Goal: Use online tool/utility

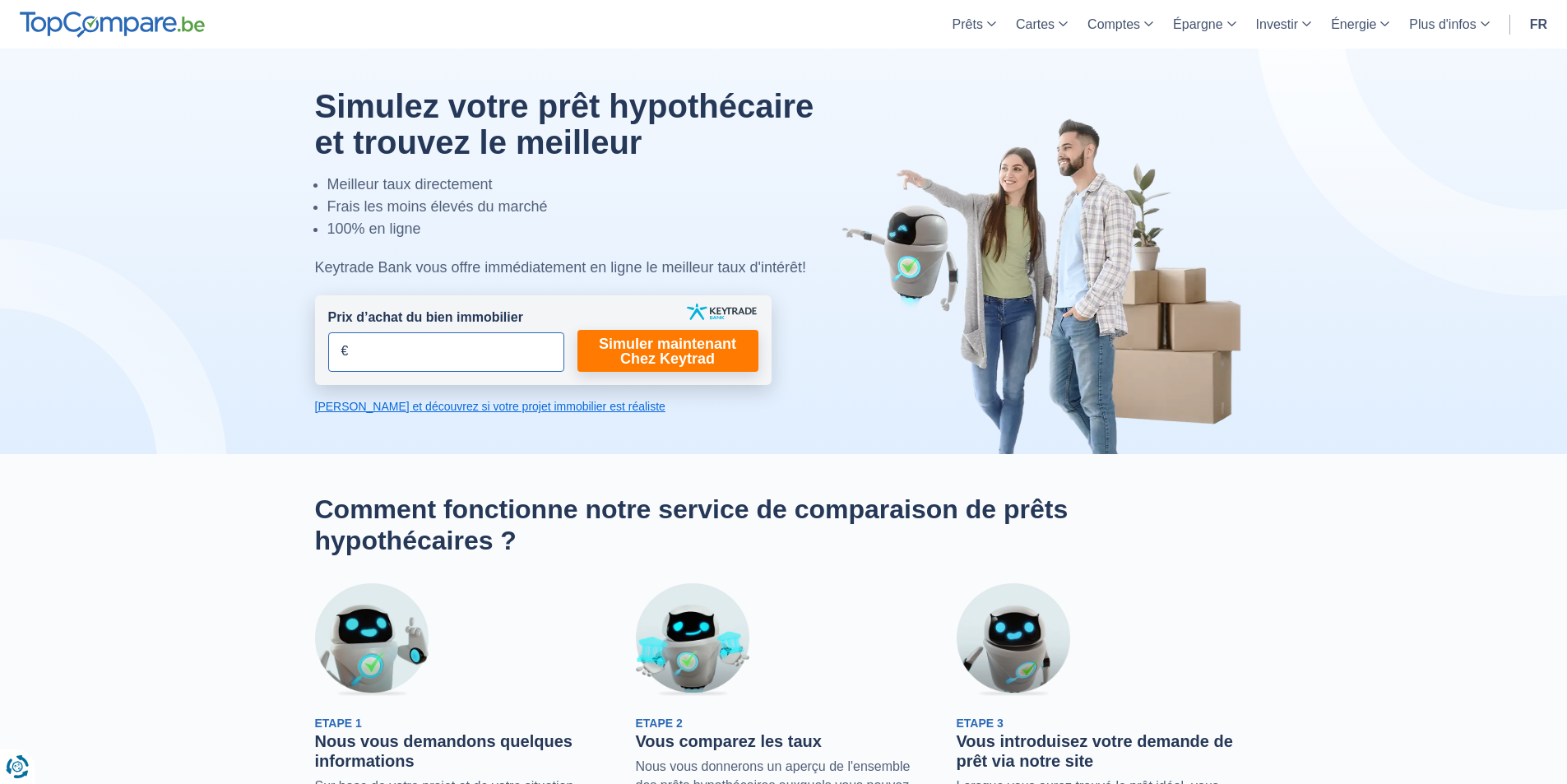
click at [420, 353] on input "Prix d’achat du bien immobilier" at bounding box center [446, 352] width 236 height 39
type input "480.000"
click at [626, 347] on link "Simuler maintenant Chez Keytrad" at bounding box center [667, 350] width 181 height 42
click at [659, 353] on link "Simuler maintenant Chez Keytrad" at bounding box center [667, 350] width 181 height 42
click at [558, 408] on link "[PERSON_NAME] et découvrez si votre projet immobilier est réaliste" at bounding box center [543, 406] width 456 height 16
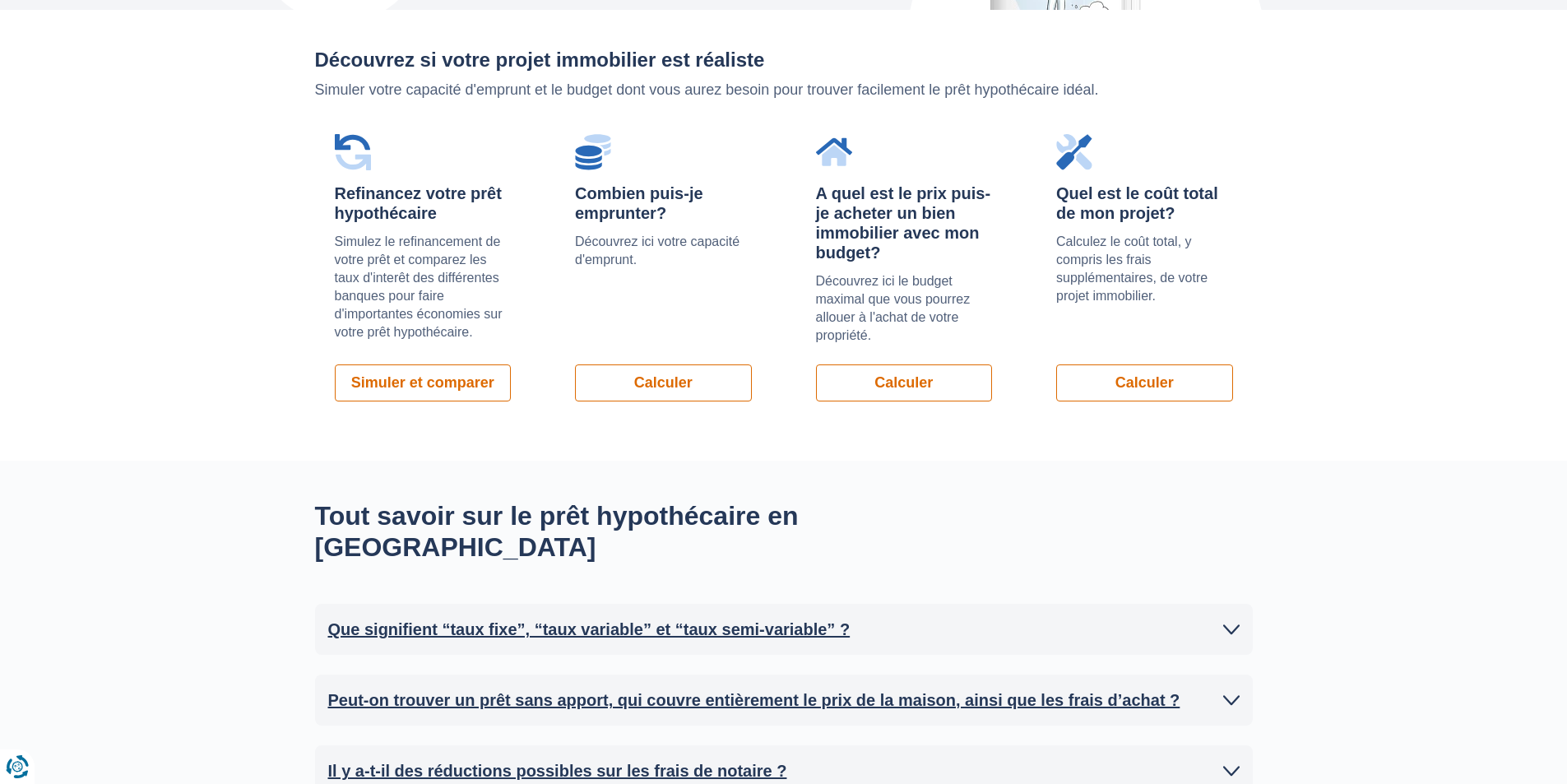
scroll to position [1166, 0]
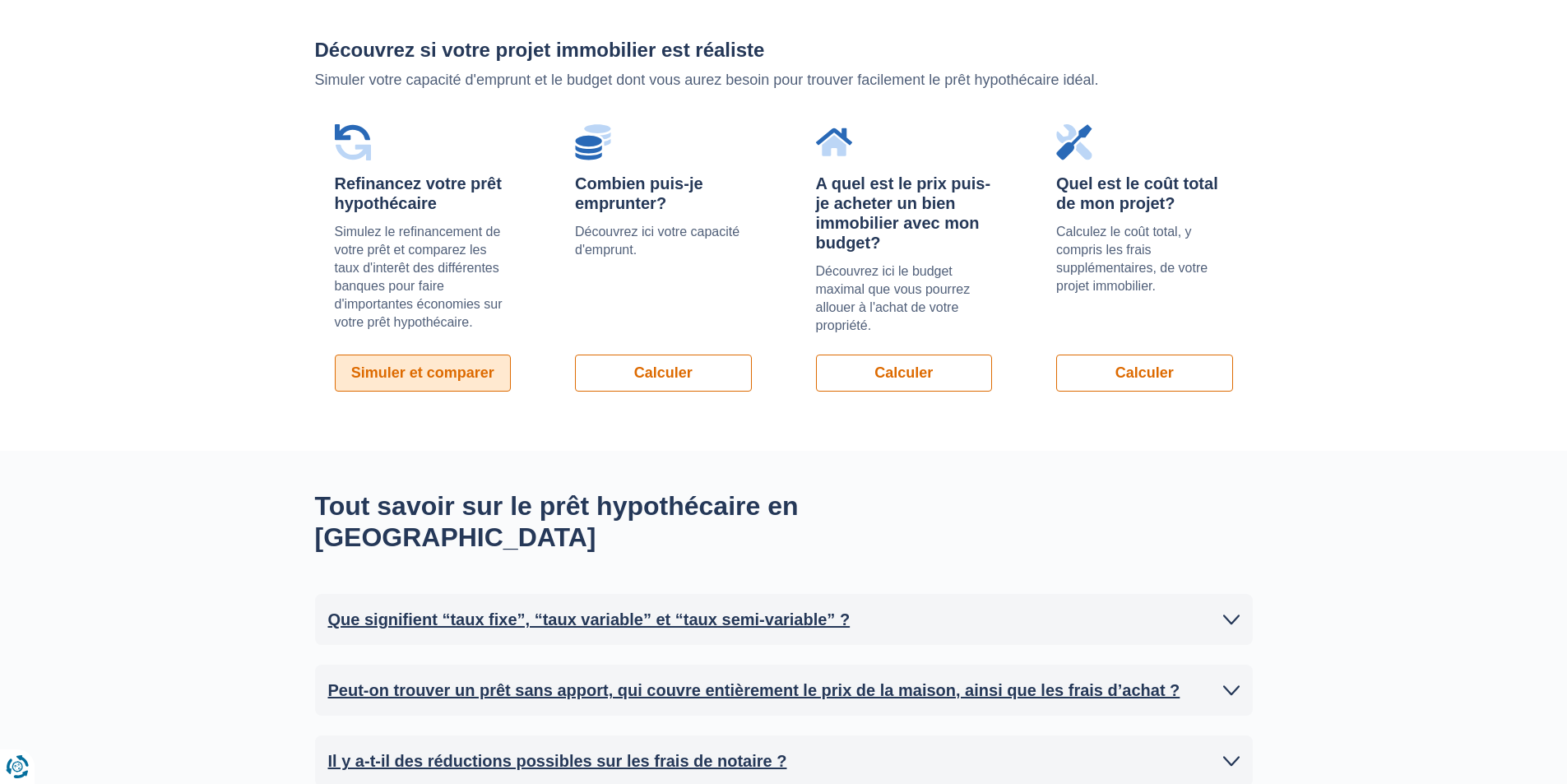
click at [478, 372] on link "Simuler et comparer" at bounding box center [423, 372] width 177 height 37
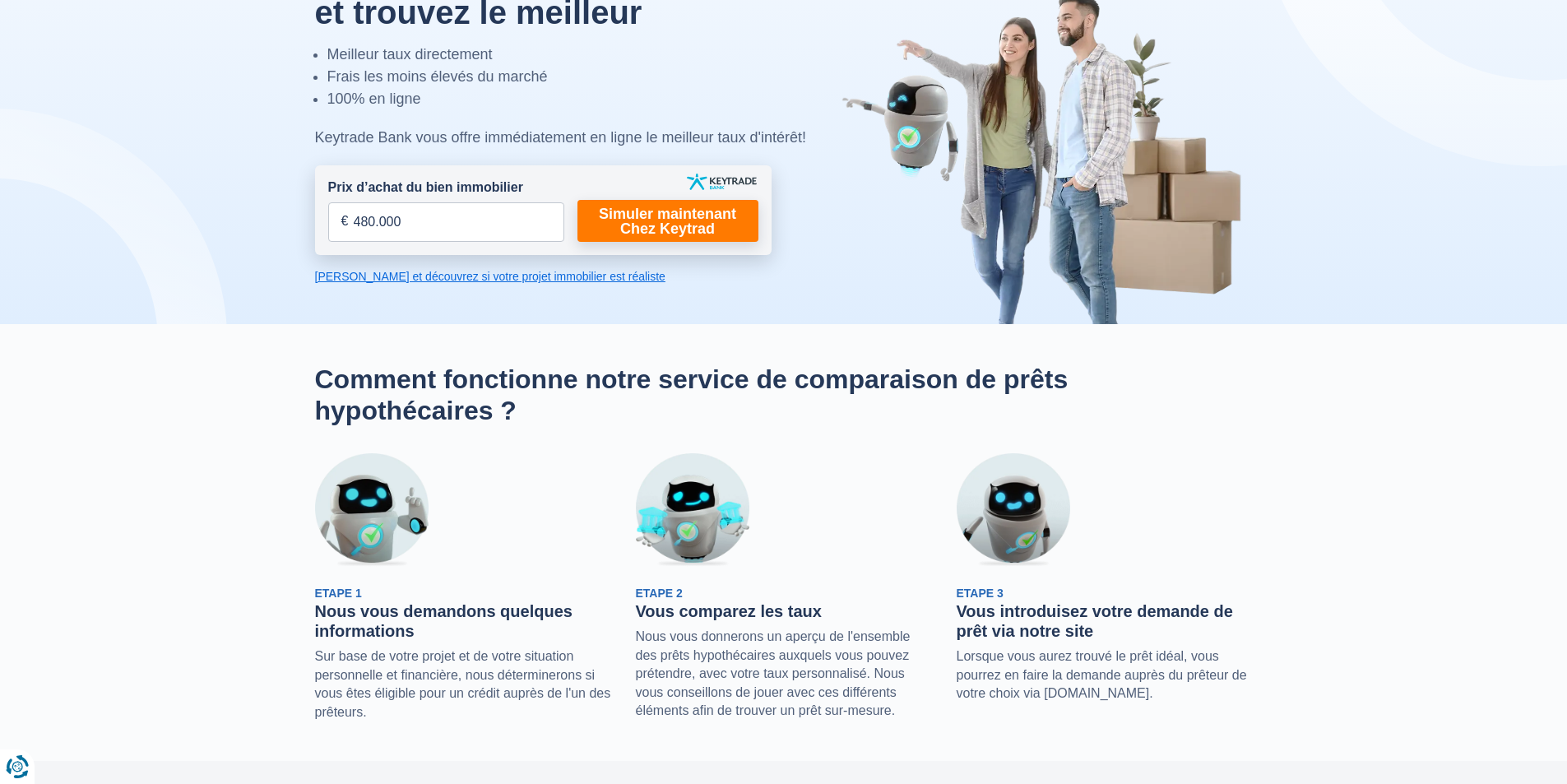
scroll to position [0, 0]
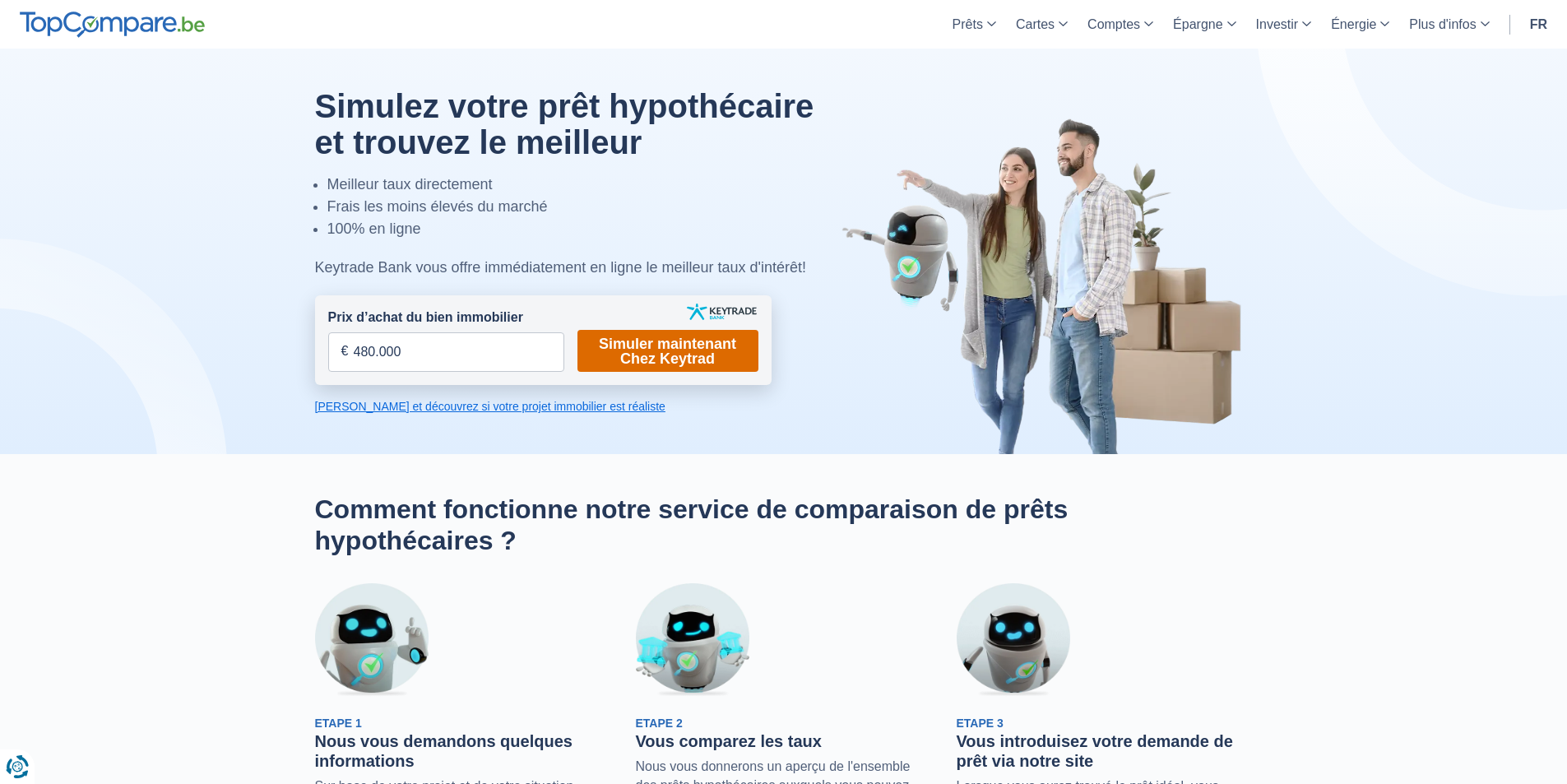
click at [651, 351] on link "Simuler maintenant Chez Keytrad" at bounding box center [667, 350] width 181 height 42
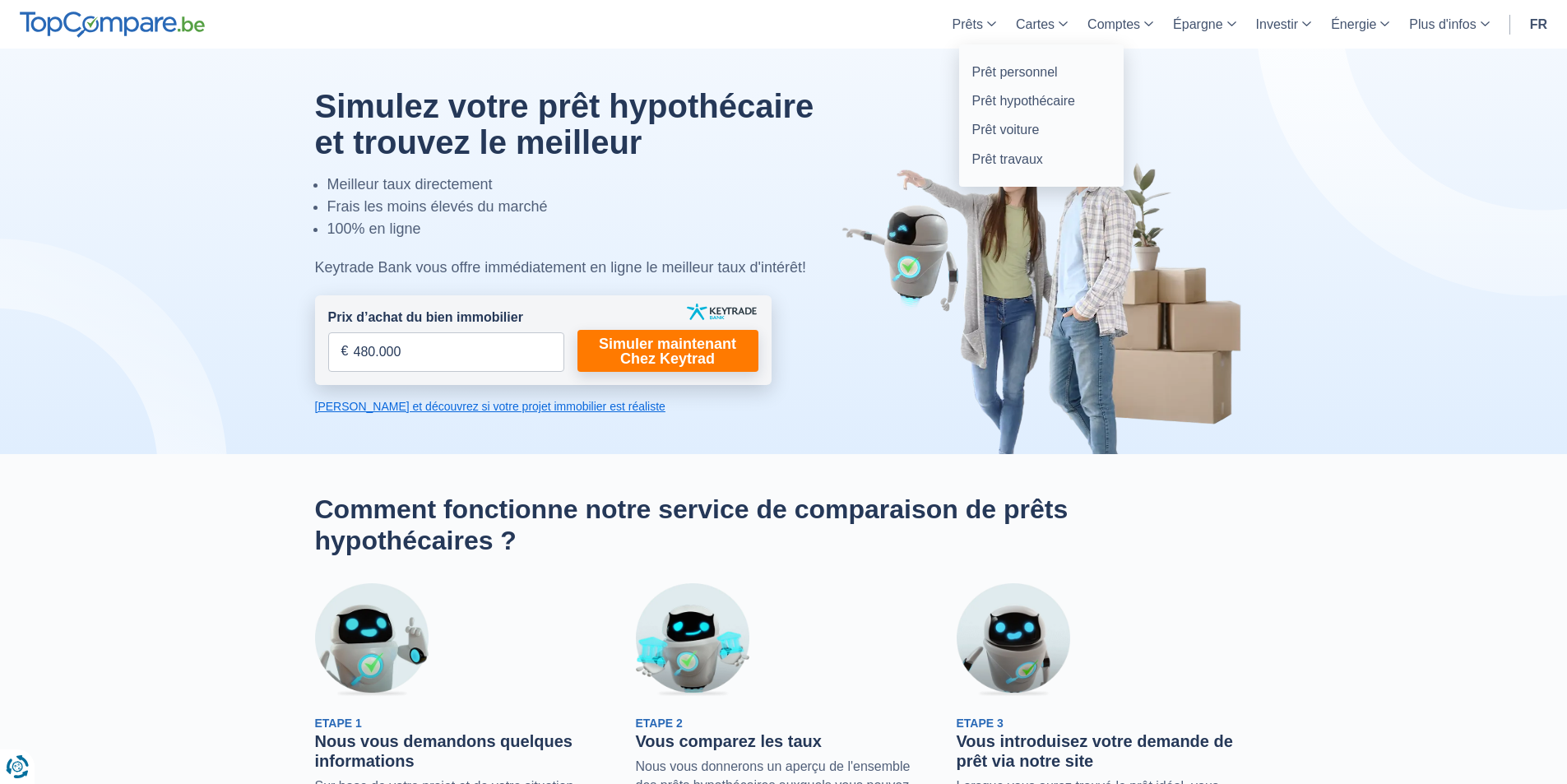
click at [1002, 27] on link "Prêts" at bounding box center [974, 24] width 63 height 49
